Goal: Task Accomplishment & Management: Complete application form

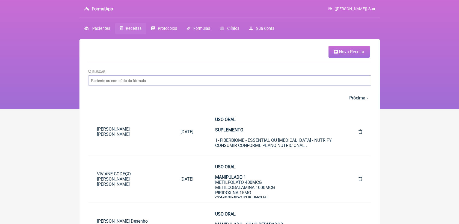
click at [344, 52] on span "Nova Receita" at bounding box center [351, 51] width 25 height 5
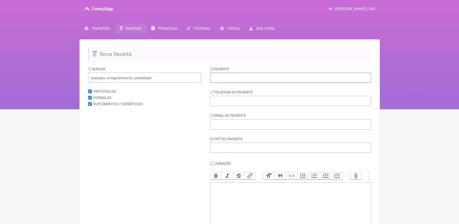
click at [221, 77] on input "text" at bounding box center [290, 78] width 161 height 10
paste input "Michelly Ybanez Esteves Pereira"
type input "Michelly Ybanez Esteves Pereira"
click at [222, 103] on input "tel" at bounding box center [290, 101] width 161 height 10
paste input "21 98899-9026"
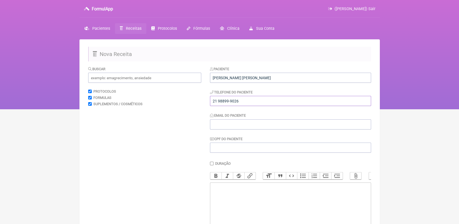
type input "21 98899-9026"
click at [229, 133] on div "Paciente Michelly Ybanez Esteves Pereira Telefone do Paciente 21 98899-9026 Ema…" at bounding box center [290, 109] width 161 height 87
click at [228, 128] on input "Email do Paciente" at bounding box center [290, 124] width 161 height 10
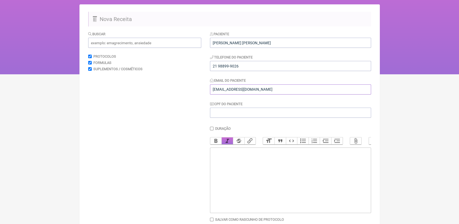
scroll to position [30, 0]
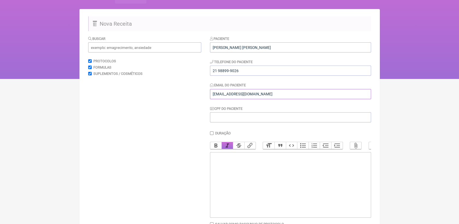
type input "yabanez@gmail.com"
click at [223, 148] on button "Italic" at bounding box center [227, 145] width 11 height 7
click at [226, 179] on trix-editor at bounding box center [290, 185] width 161 height 66
click at [226, 147] on button "Italic" at bounding box center [227, 145] width 11 height 7
click at [226, 162] on trix-editor at bounding box center [290, 185] width 161 height 66
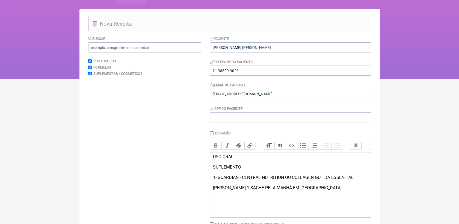
type trix-editor "<div>USO ORAL<br><br>SUPLEMENTO<br><br>1- GUARDIAN - CENTRAL NUTRITION OU COLLA…"
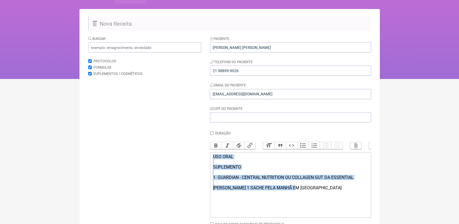
drag, startPoint x: 299, startPoint y: 195, endPoint x: 214, endPoint y: 161, distance: 91.1
click at [214, 161] on div "USO ORAL SUPLEMENTO 1- GUARDIAN - CENTRAL NUTRITION OU COLLAGEN GUT DA ESSENTIA…" at bounding box center [290, 172] width 155 height 36
click at [251, 167] on div "USO ORAL SUPLEMENTO 1- GUARDIAN - CENTRAL NUTRITION OU COLLAGEN GUT DA ESSENTIA…" at bounding box center [290, 172] width 155 height 36
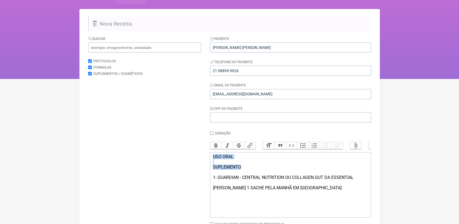
drag, startPoint x: 244, startPoint y: 175, endPoint x: 208, endPoint y: 161, distance: 38.7
click at [208, 161] on form "Buscar Protocolos Formulas Suplementos / Cosméticos Paciente Michelly Ybanez Es…" at bounding box center [229, 142] width 283 height 212
click at [216, 149] on button "Bold" at bounding box center [215, 145] width 11 height 7
click at [306, 199] on trix-editor "USO ORAL SUPLEMENTO 1- GUARDIAN - CENTRAL NUTRITION OU COLLAGEN GUT DA ESSENTIA…" at bounding box center [290, 185] width 161 height 66
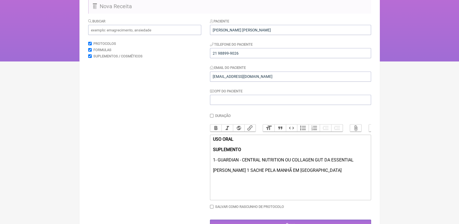
scroll to position [69, 0]
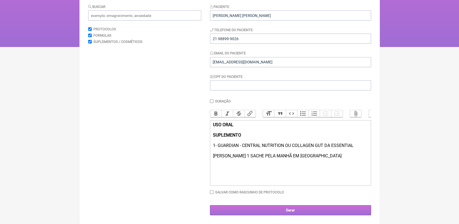
click at [265, 208] on input "Gerar" at bounding box center [290, 210] width 161 height 10
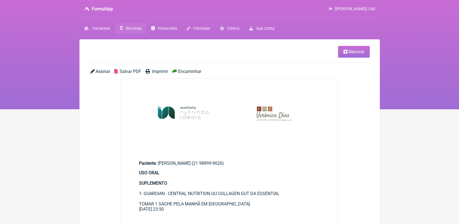
click at [134, 74] on span "Salvar PDF" at bounding box center [131, 71] width 22 height 5
